Goal: Communication & Community: Answer question/provide support

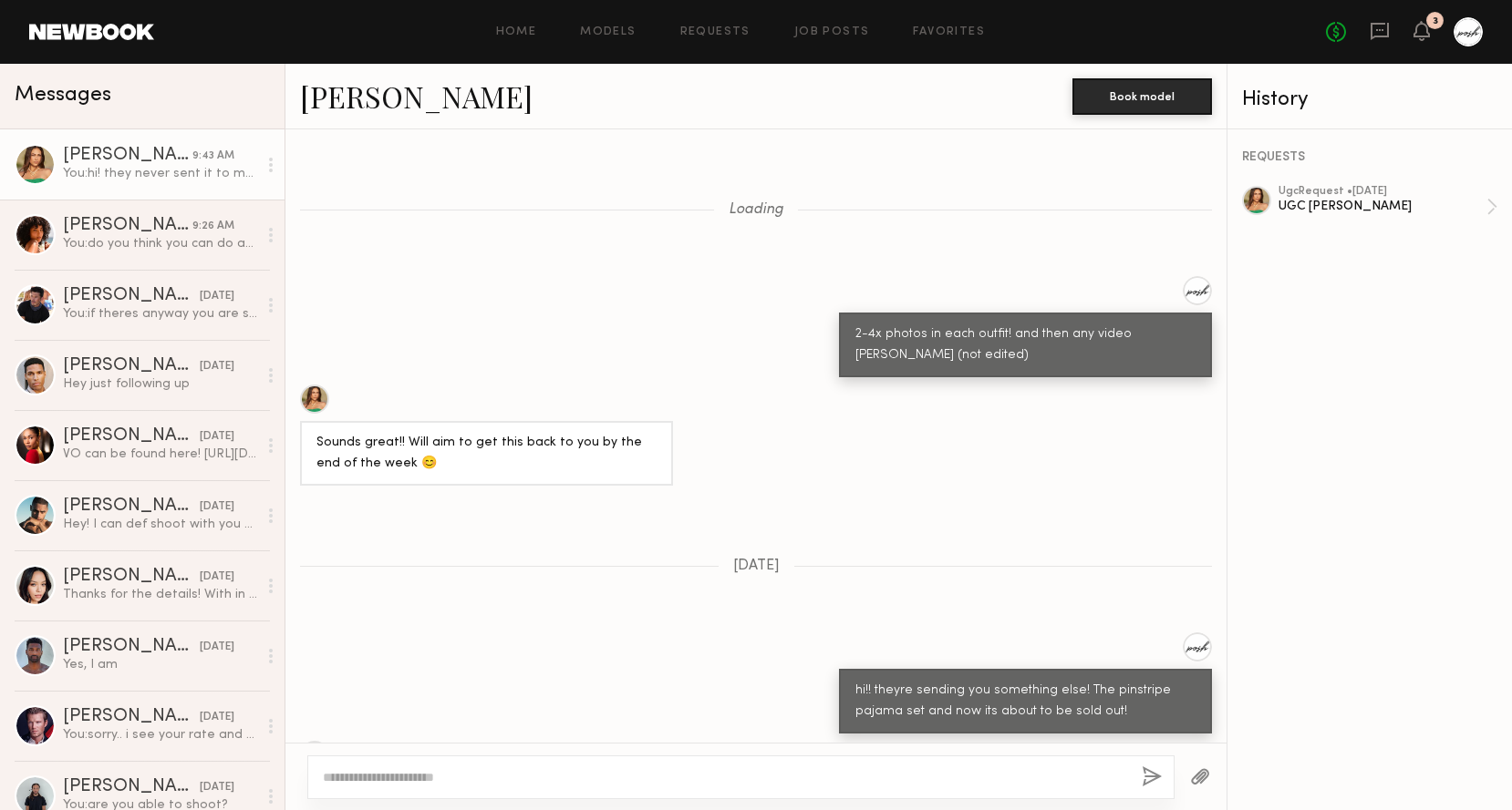
scroll to position [1322, 0]
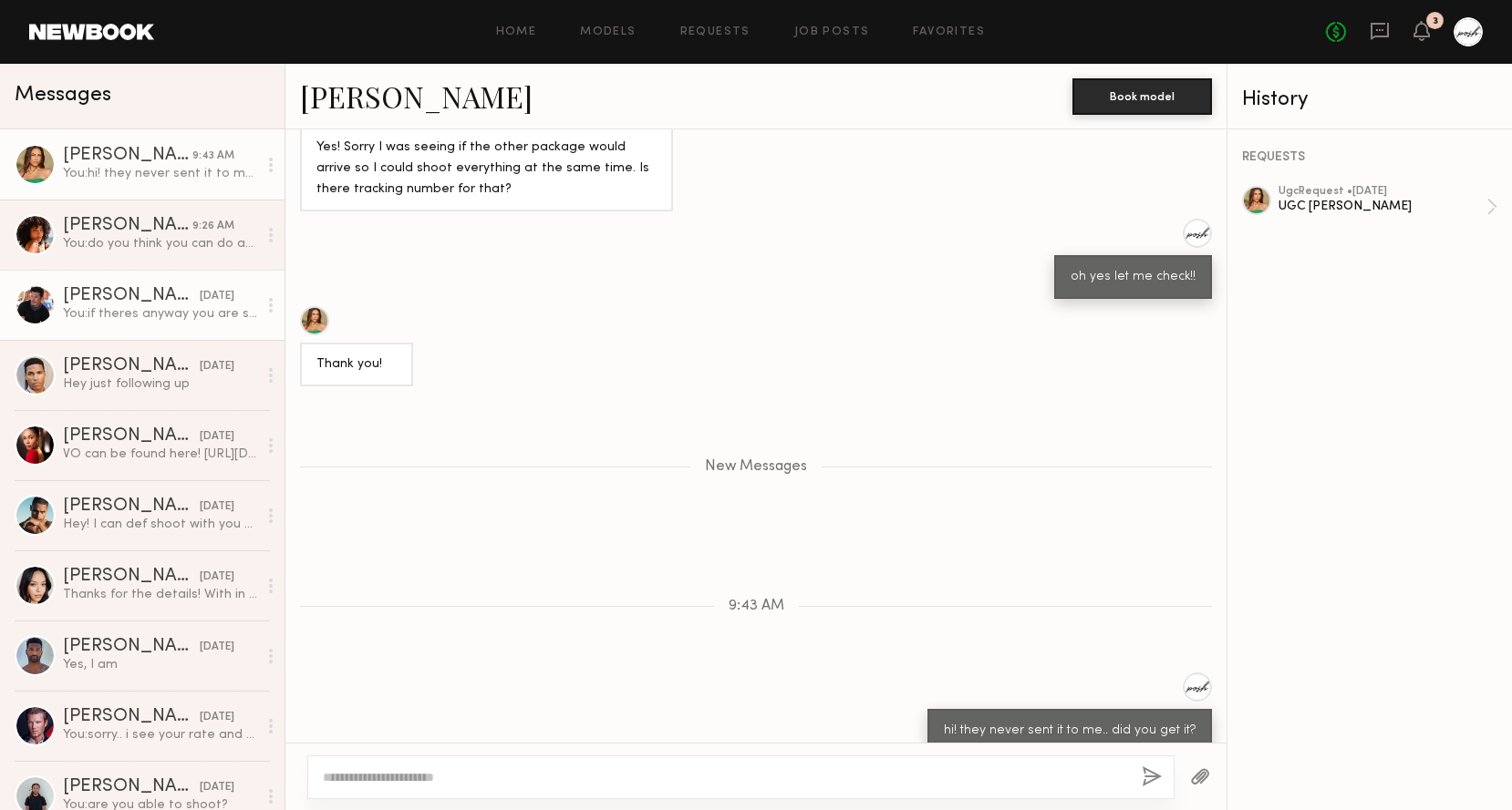
click at [109, 305] on div "You: if theres anyway you are still open to shoot in the clothes- not shirtless…" at bounding box center [160, 314] width 194 height 18
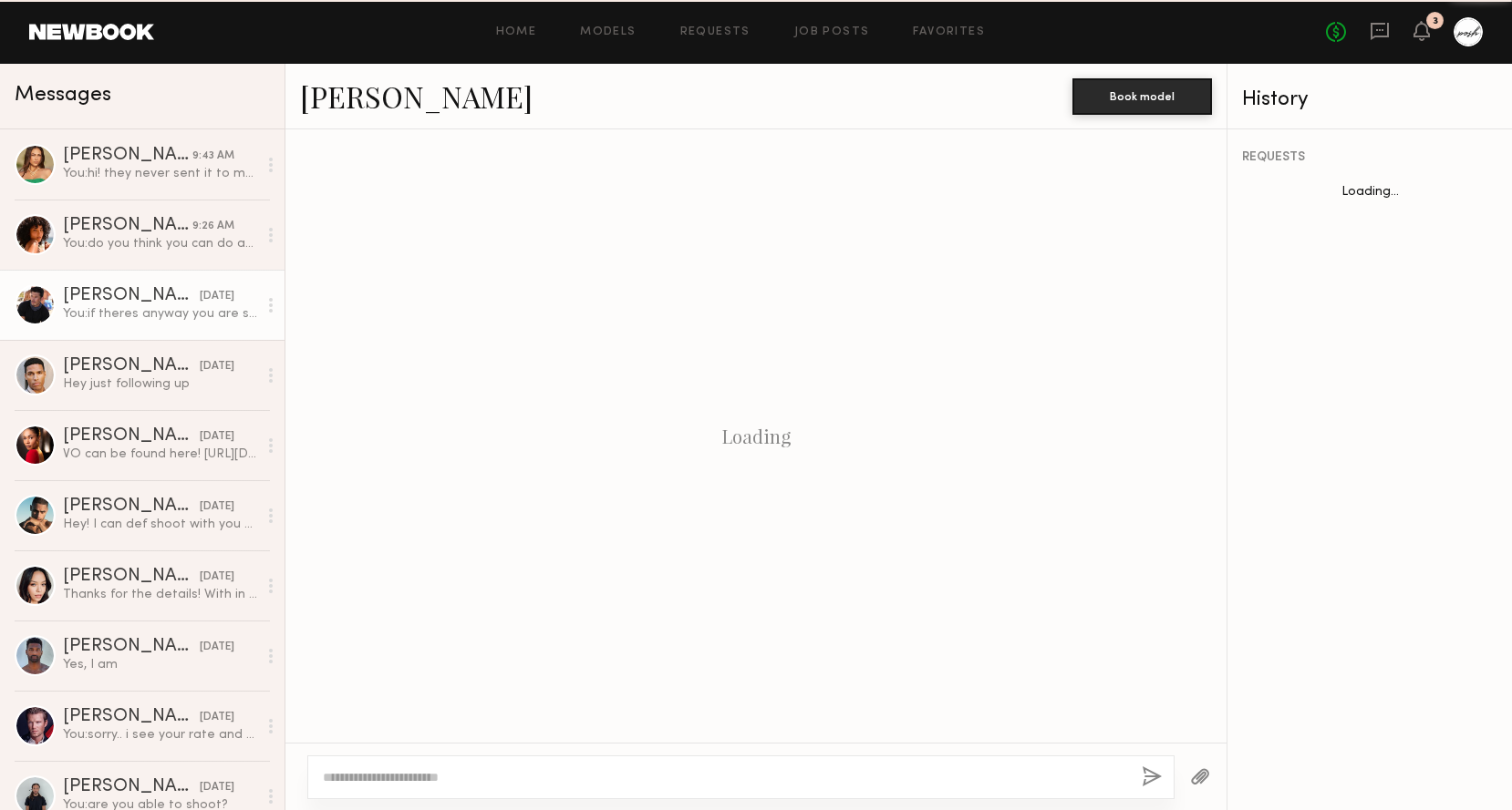
scroll to position [1438, 0]
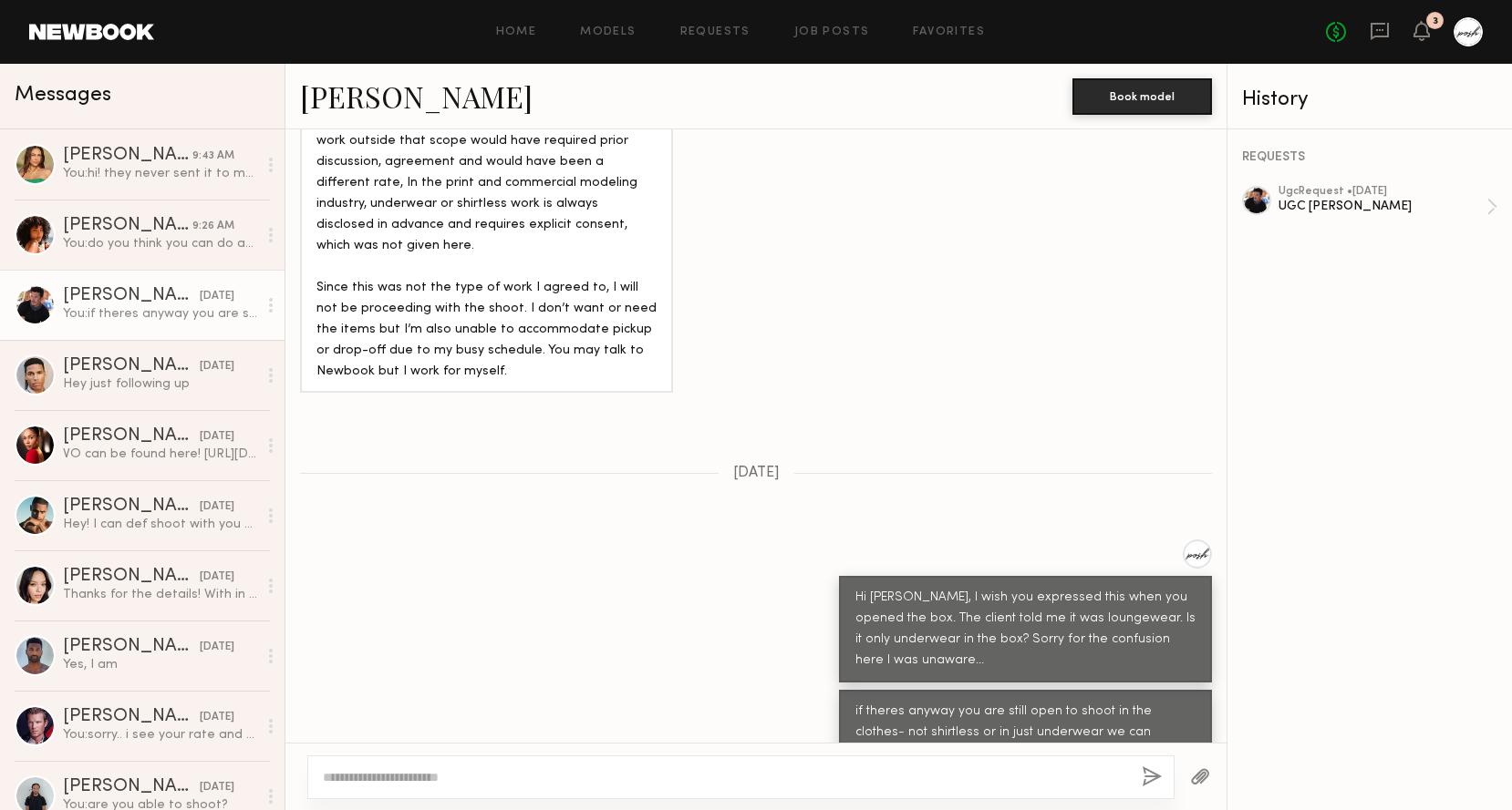
click at [678, 777] on textarea at bounding box center [725, 777] width 805 height 19
type textarea "**********"
click at [1148, 779] on button "button" at bounding box center [1152, 778] width 20 height 23
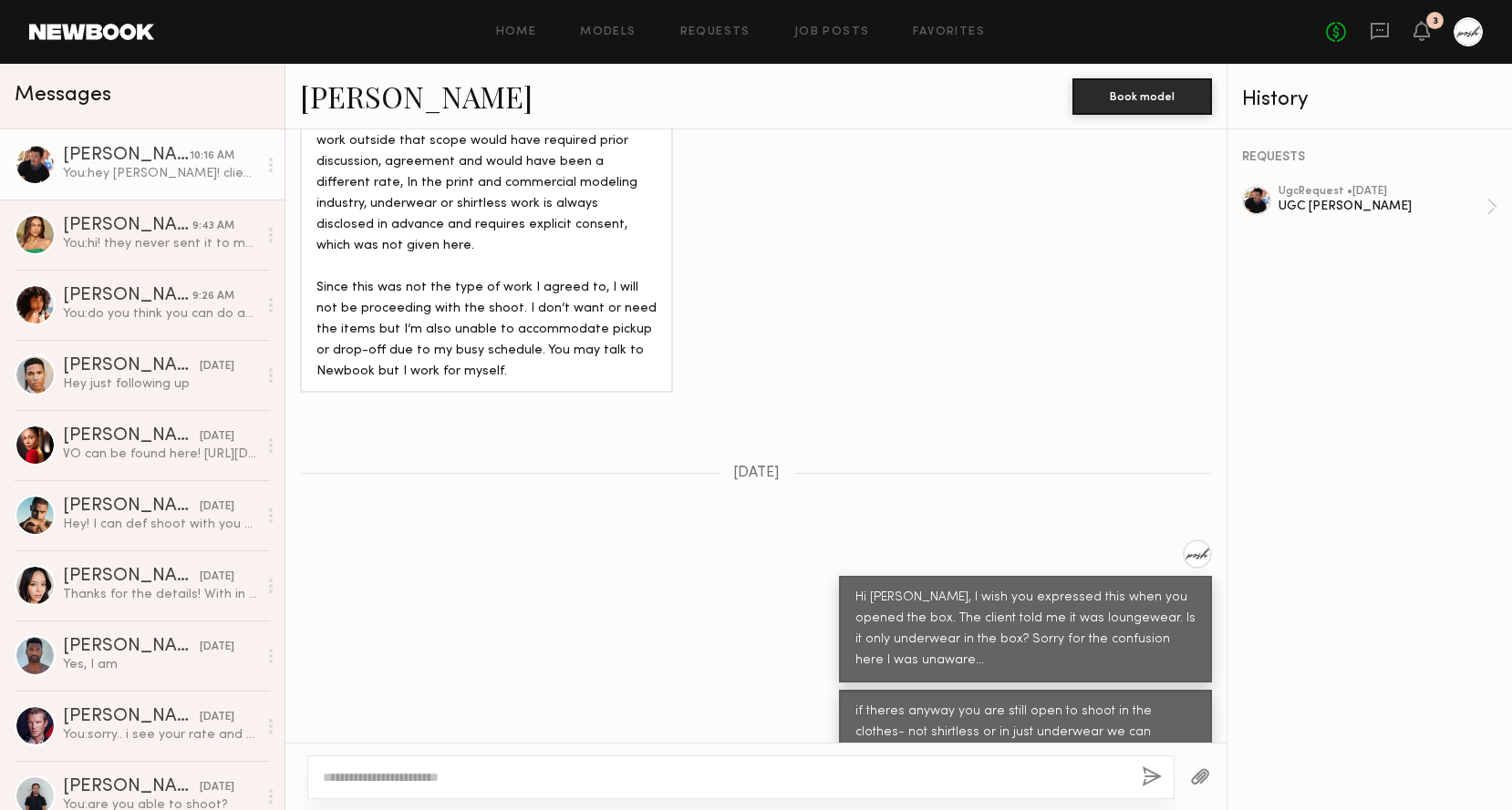
scroll to position [1807, 0]
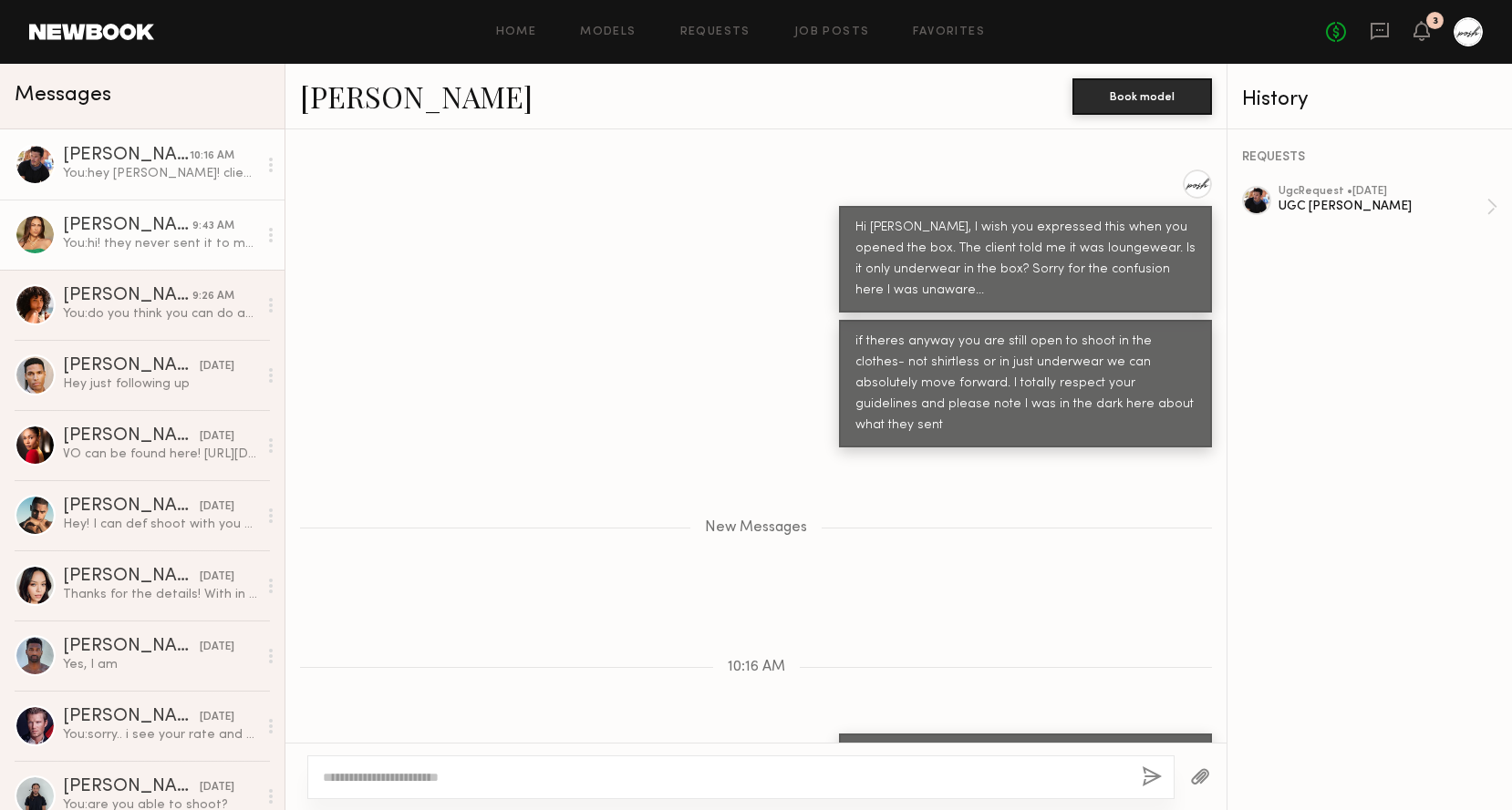
click at [182, 235] on div "You: hi! they never sent it to me.. did you get it?" at bounding box center [160, 244] width 194 height 18
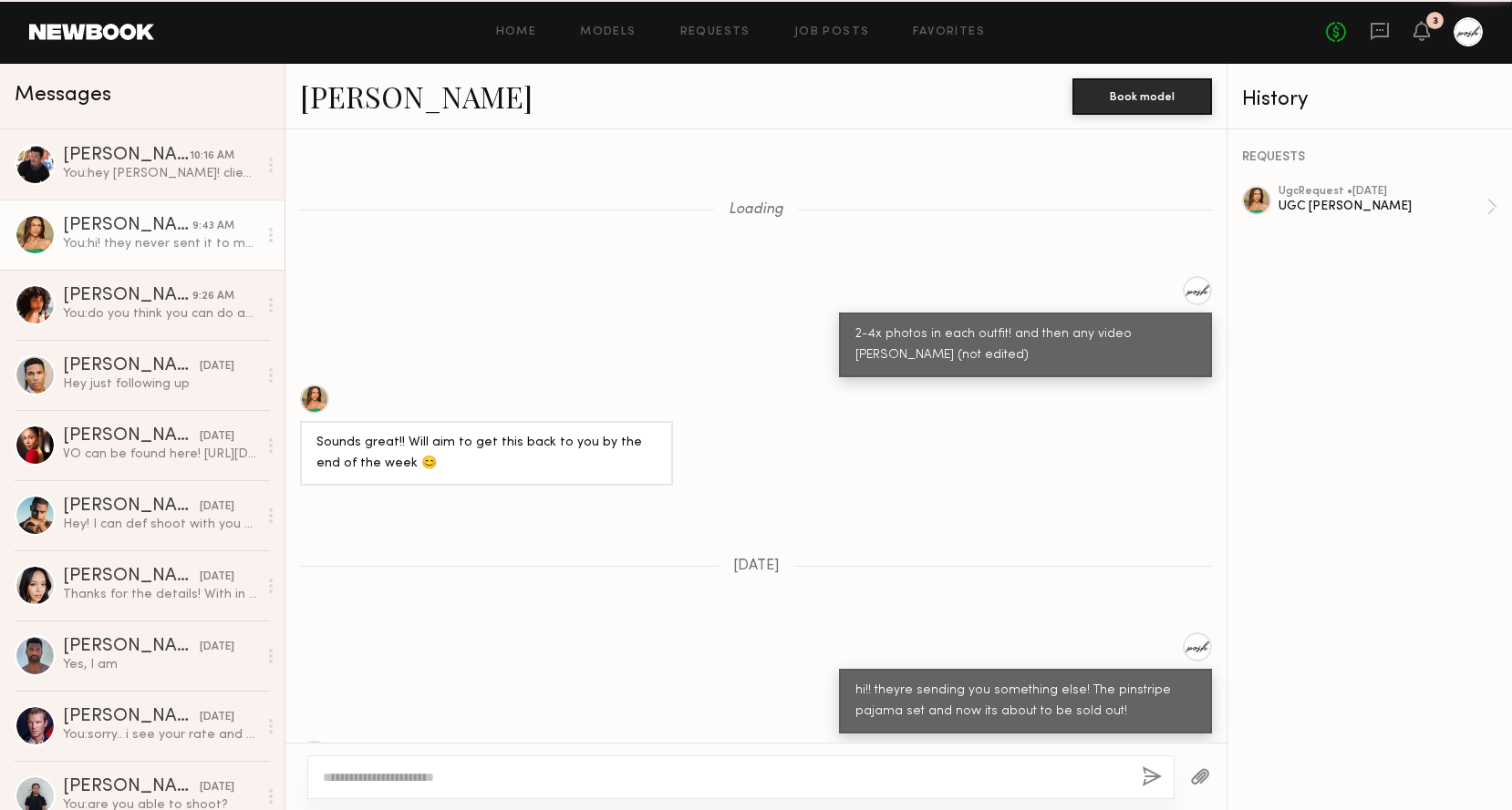
scroll to position [1274, 0]
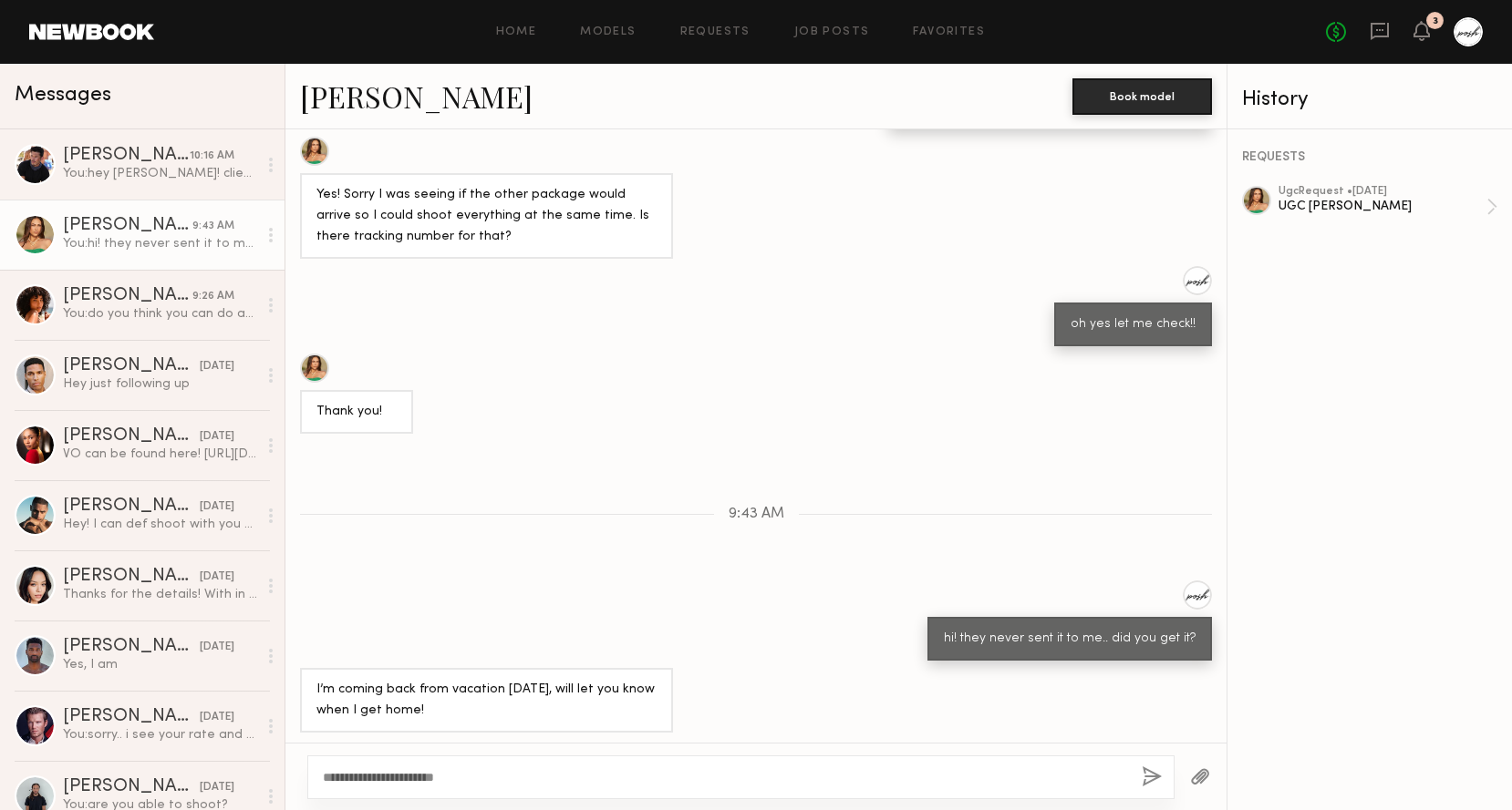
type textarea "**********"
click at [1149, 778] on button "button" at bounding box center [1152, 778] width 20 height 23
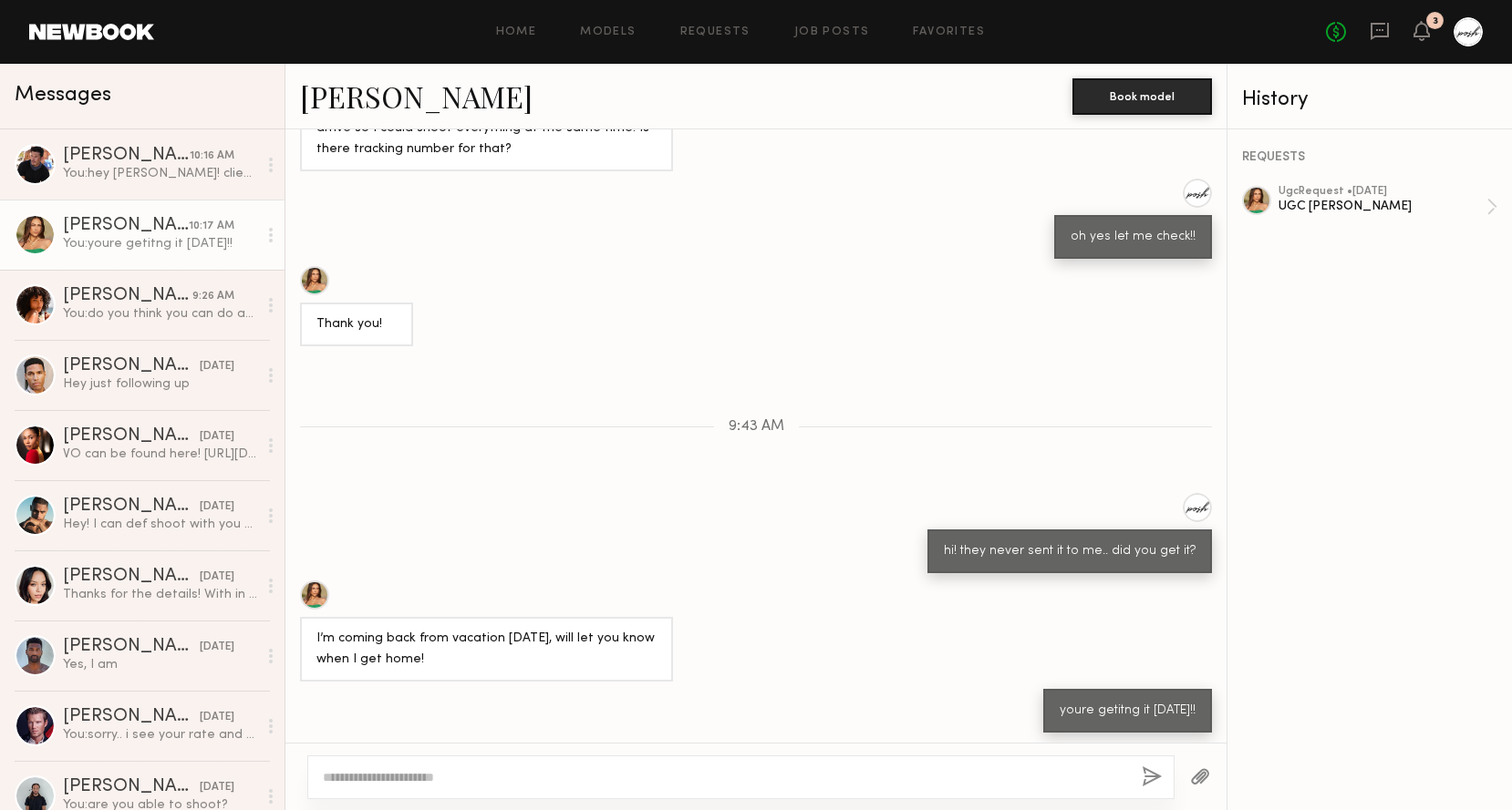
click at [777, 670] on div "I’m coming back from vacation [DATE], will let you know when I get home!" at bounding box center [756, 631] width 941 height 101
click at [685, 764] on div at bounding box center [741, 777] width 867 height 44
click at [685, 775] on textarea at bounding box center [725, 777] width 805 height 19
click at [756, 582] on div "I’m coming back from vacation [DATE], will let you know when I get home!" at bounding box center [756, 631] width 941 height 101
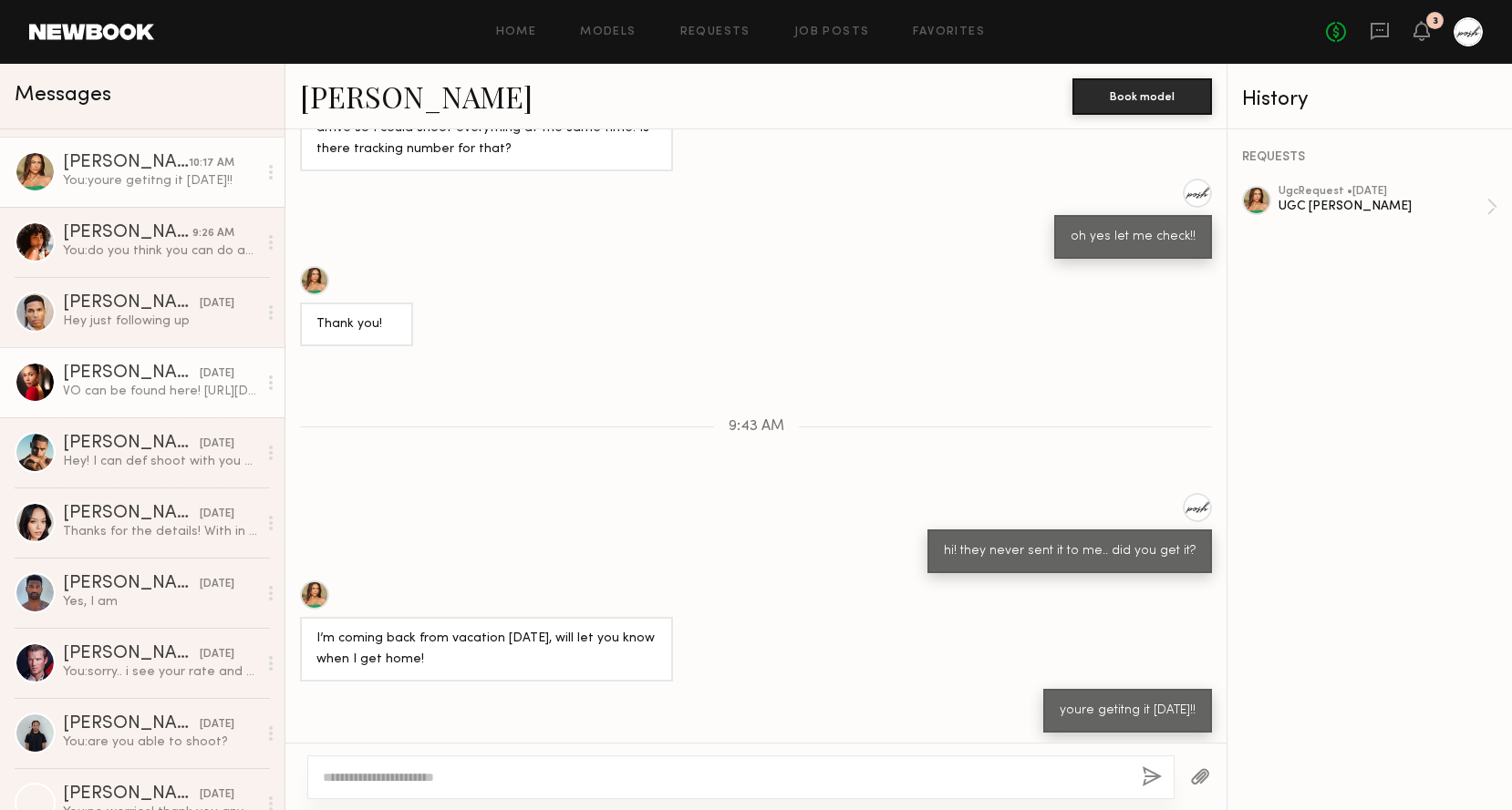
scroll to position [0, 0]
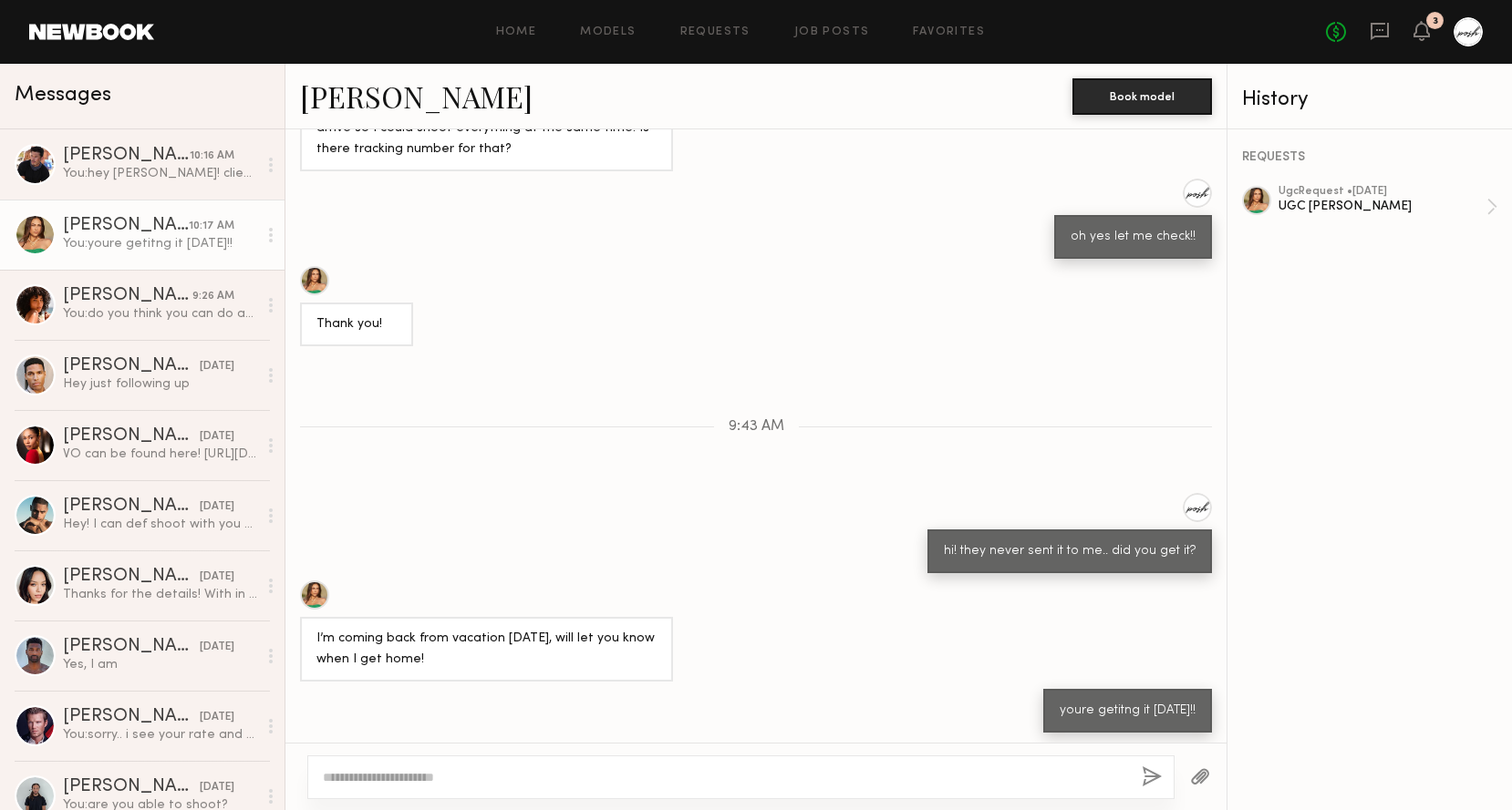
click at [739, 444] on div "Loading 2-4x photos in each outfit! and then any video [PERSON_NAME] (not edite…" at bounding box center [756, 435] width 941 height 613
drag, startPoint x: 728, startPoint y: 425, endPoint x: 783, endPoint y: 426, distance: 55.0
click at [783, 426] on div "9:43 AM" at bounding box center [756, 428] width 941 height 16
click at [761, 446] on div "Loading 2-4x photos in each outfit! and then any video [PERSON_NAME] (not edite…" at bounding box center [756, 435] width 941 height 613
drag, startPoint x: 725, startPoint y: 418, endPoint x: 783, endPoint y: 422, distance: 58.1
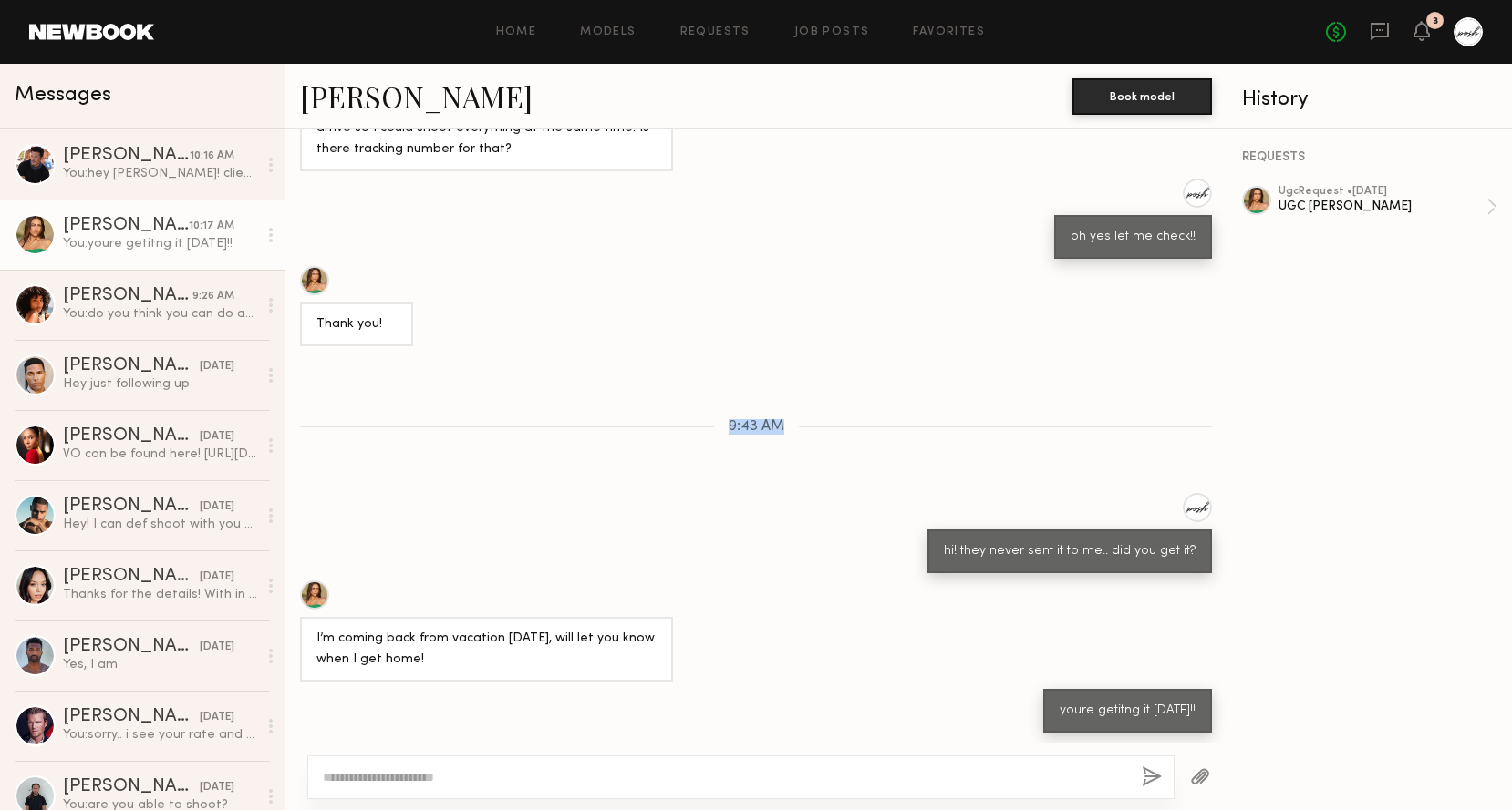
click at [783, 422] on div "9:43 AM" at bounding box center [756, 428] width 941 height 16
click at [763, 517] on div "hi! they never sent it to me.. did you get it?" at bounding box center [756, 533] width 941 height 80
click at [650, 771] on textarea at bounding box center [725, 777] width 805 height 19
type textarea "**********"
click at [1145, 778] on button "button" at bounding box center [1152, 778] width 20 height 23
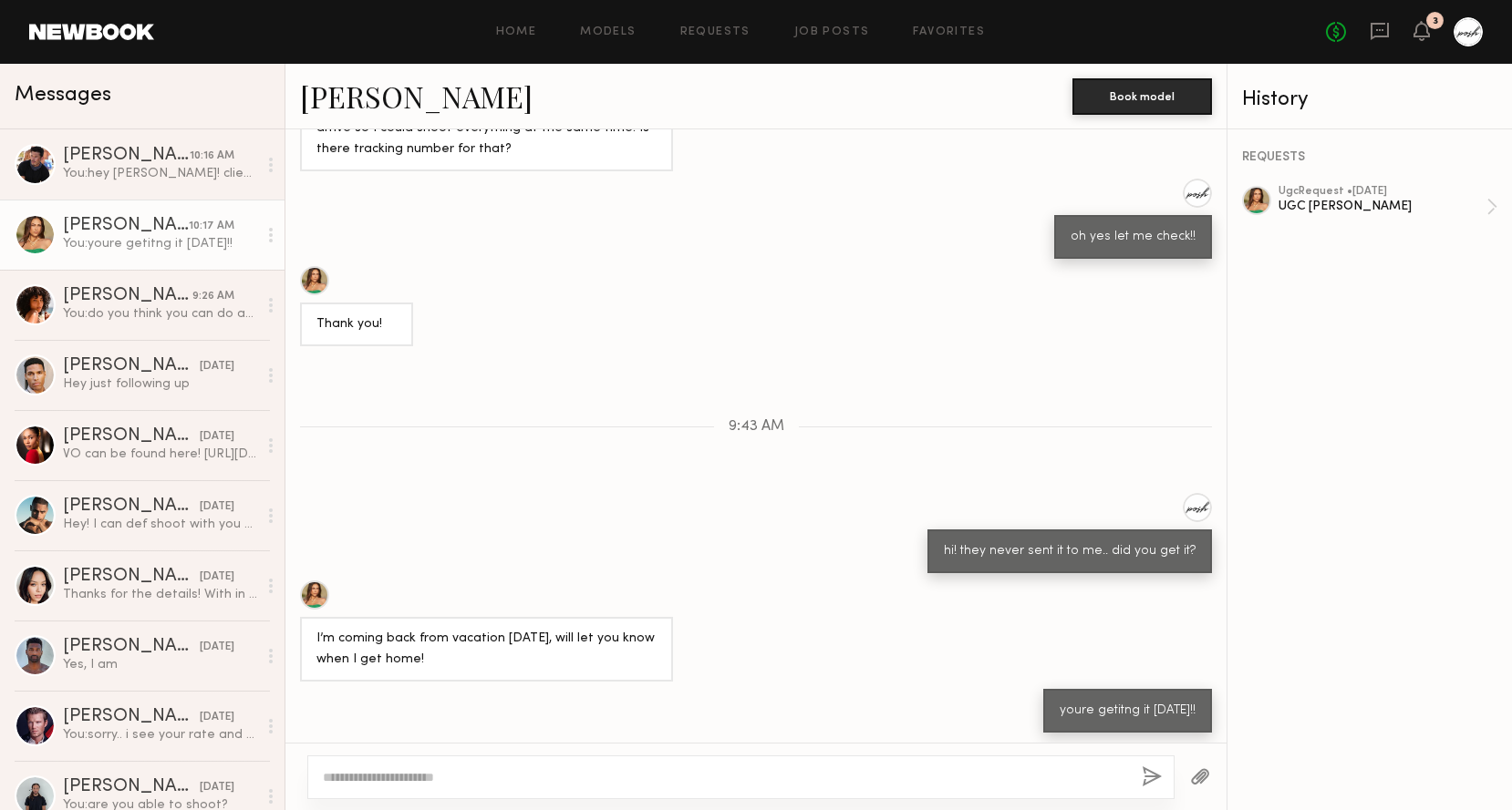
scroll to position [1470, 0]
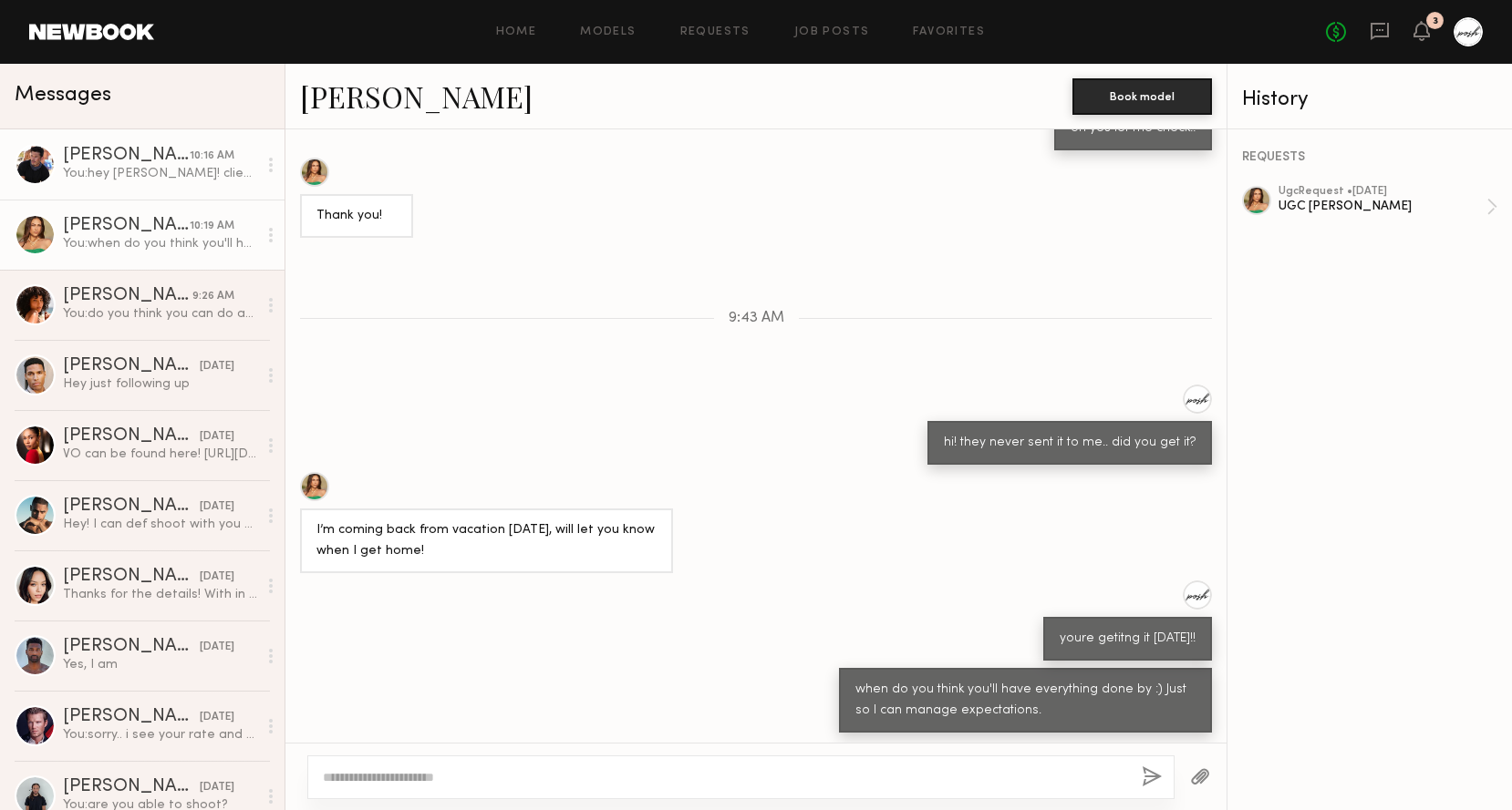
click at [181, 163] on div "[PERSON_NAME]" at bounding box center [126, 156] width 127 height 19
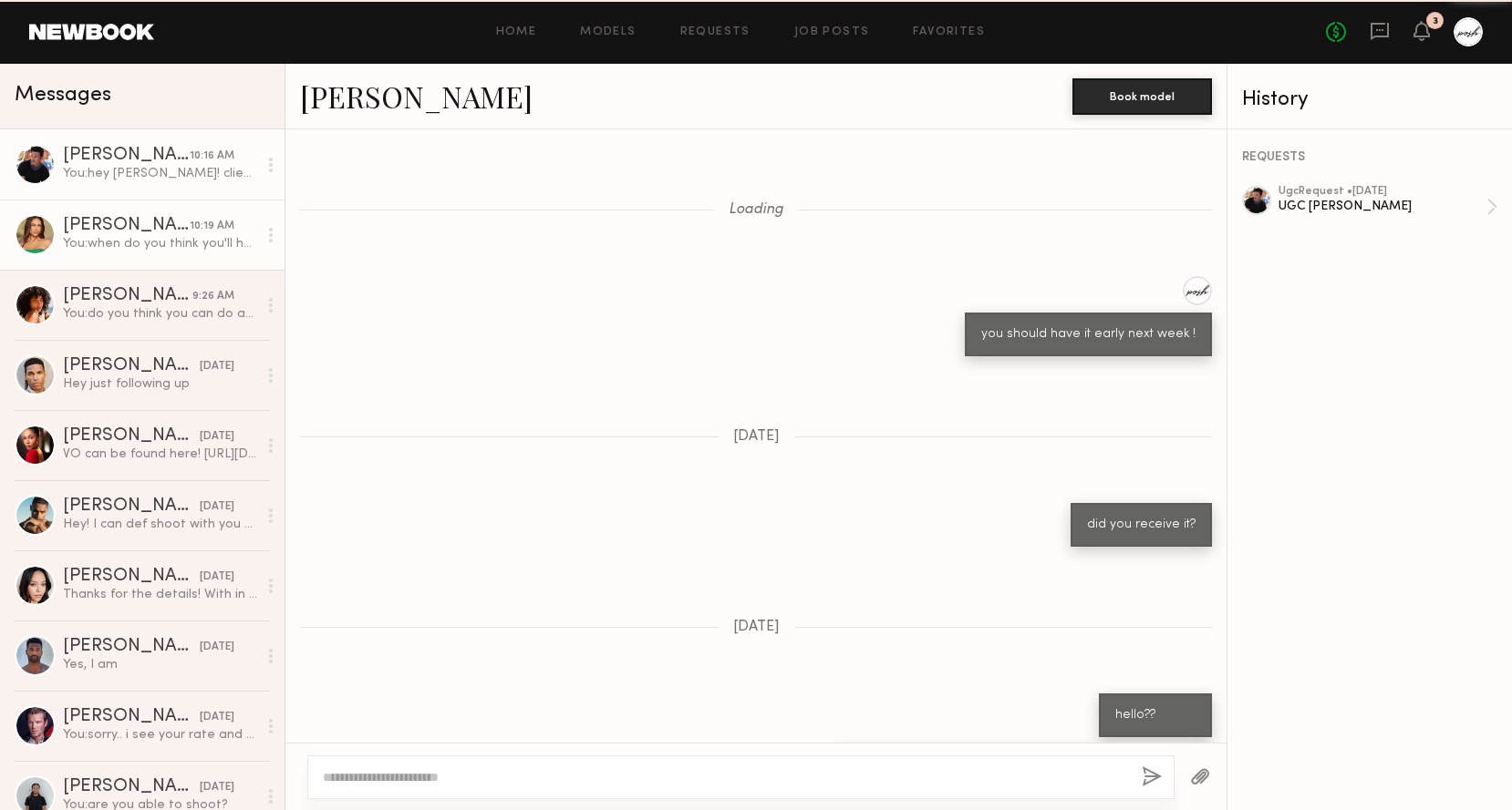
scroll to position [1669, 0]
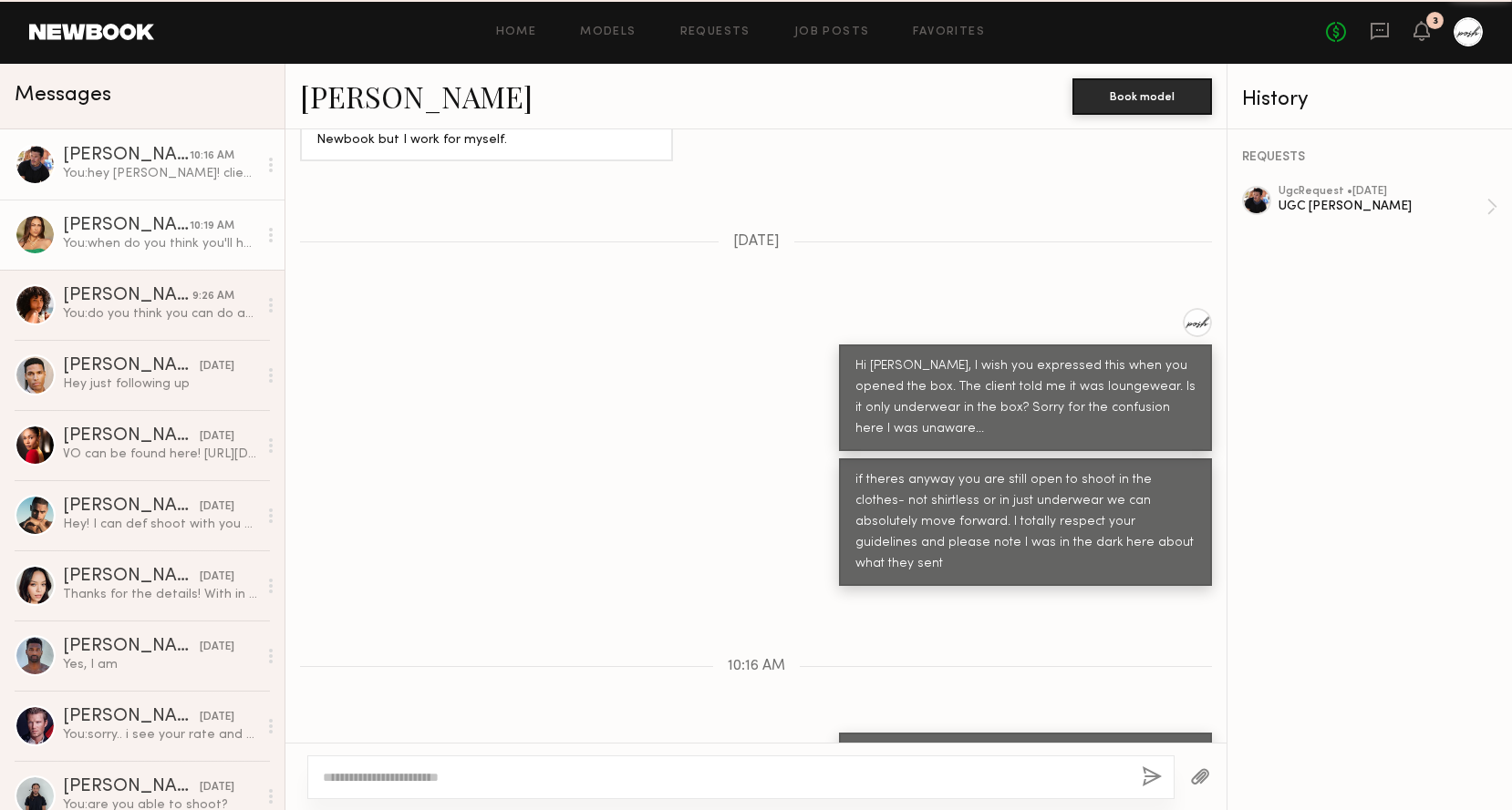
click at [181, 226] on div "[PERSON_NAME]" at bounding box center [126, 226] width 127 height 19
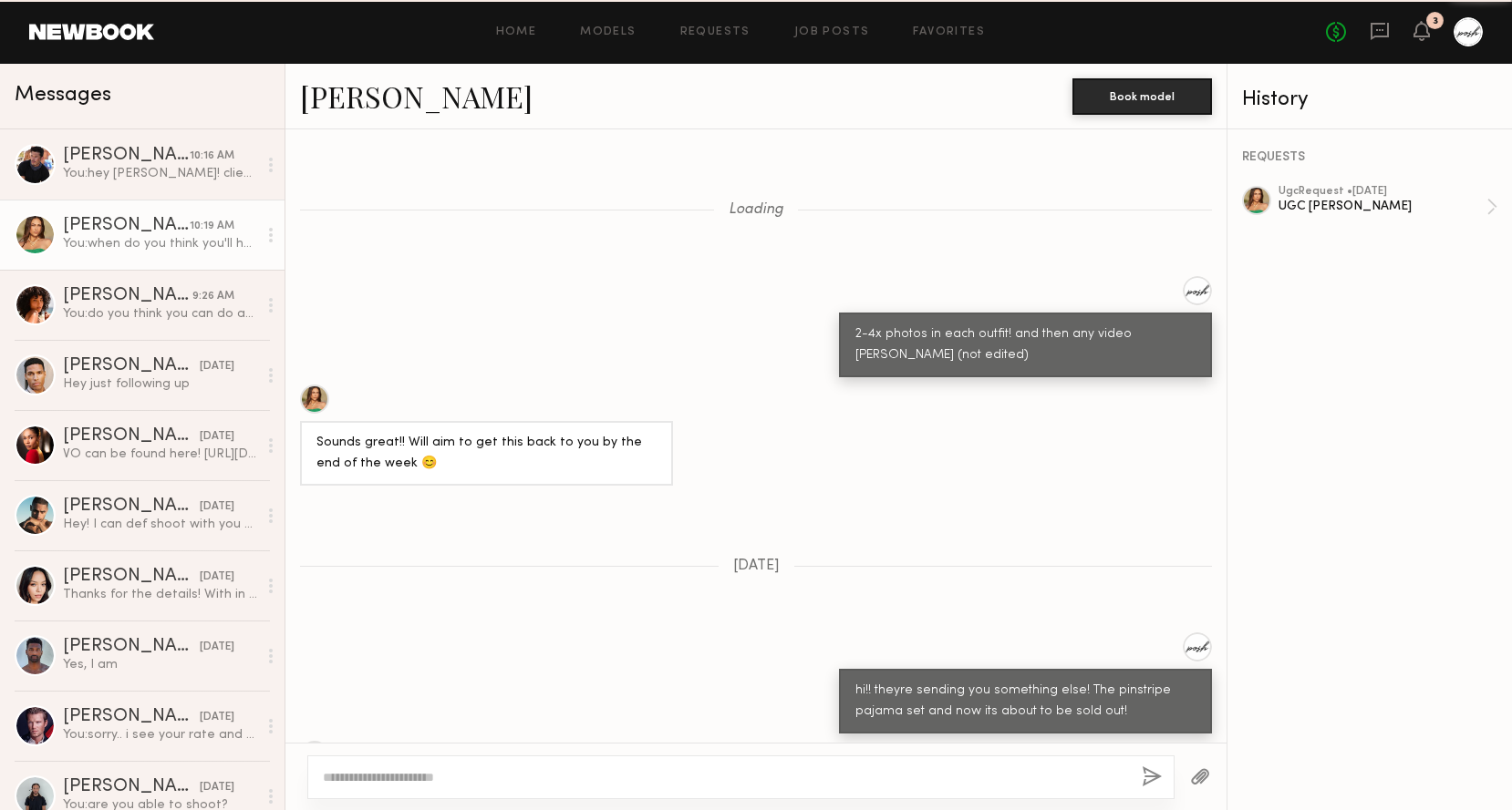
scroll to position [1470, 0]
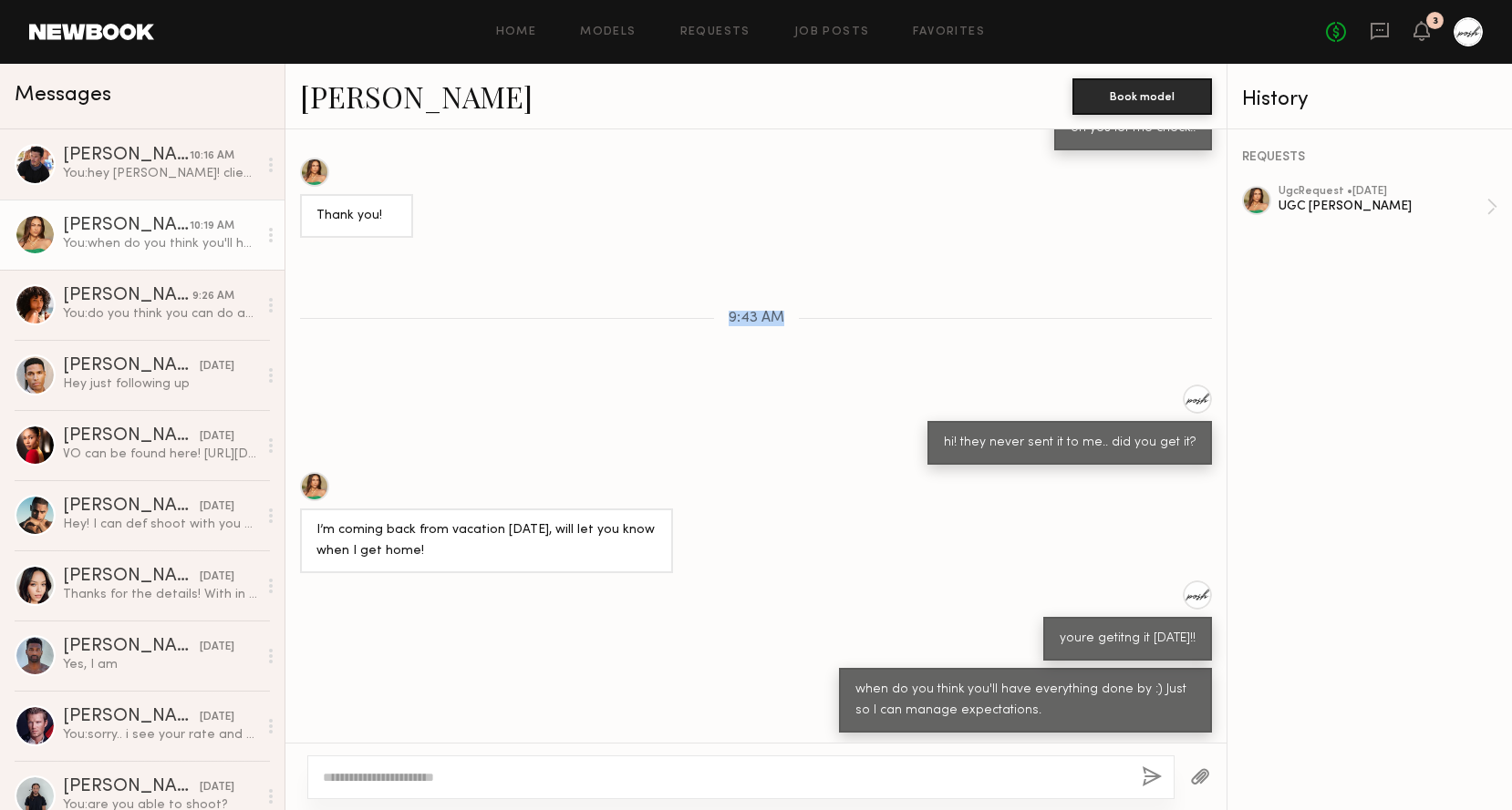
drag, startPoint x: 727, startPoint y: 309, endPoint x: 781, endPoint y: 312, distance: 54.1
click at [781, 312] on div "9:43 AM" at bounding box center [756, 319] width 941 height 16
click at [754, 324] on div "Loading 2-4x photos in each outfit! and then any video [PERSON_NAME] (not edite…" at bounding box center [756, 435] width 941 height 613
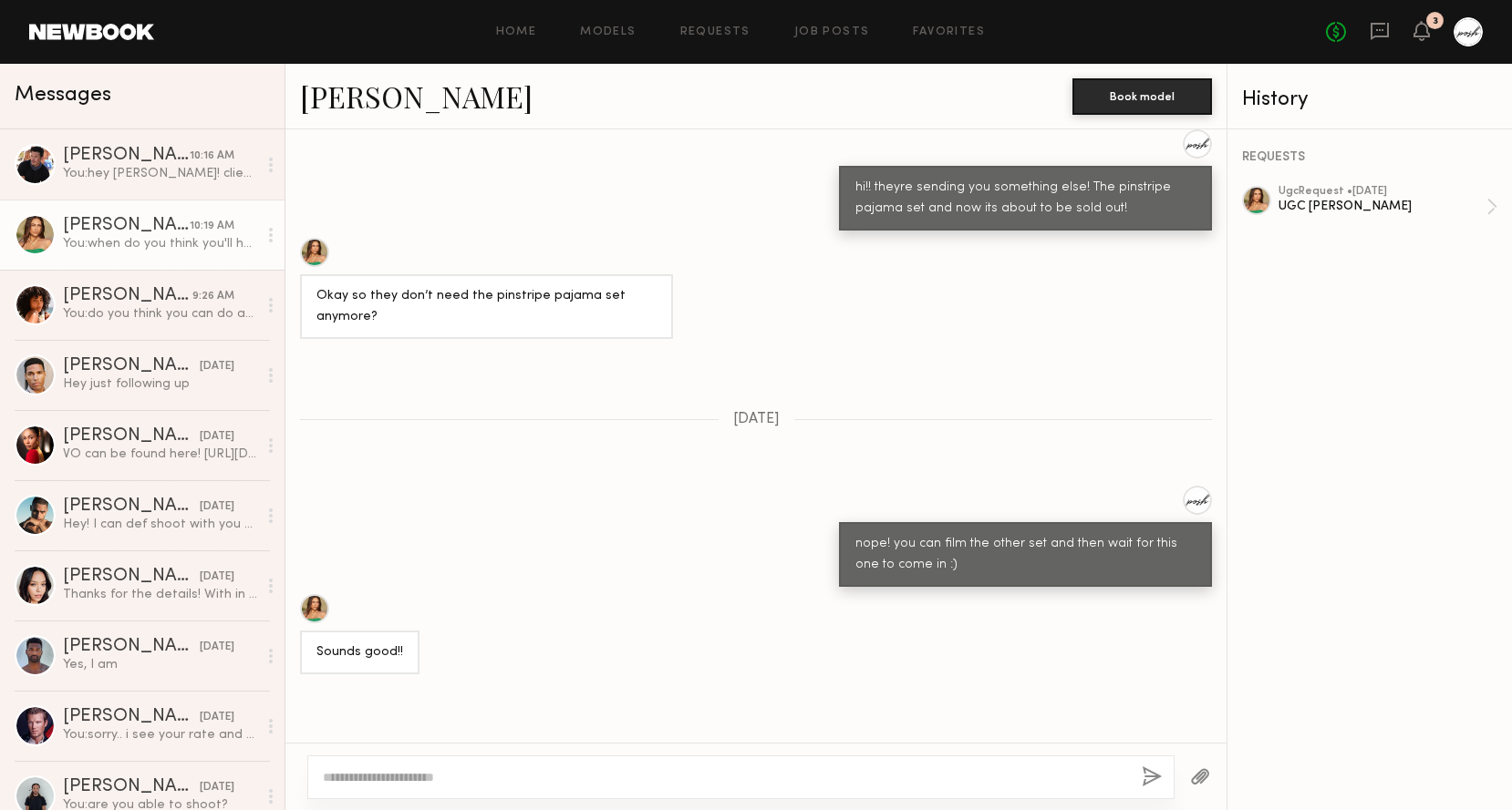
scroll to position [2799, 0]
